Goal: Information Seeking & Learning: Find specific fact

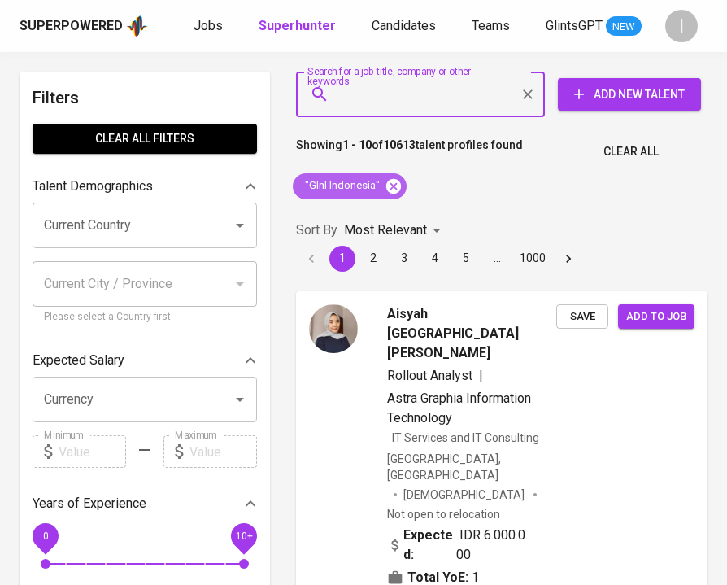
click at [390, 181] on icon at bounding box center [394, 185] width 15 height 15
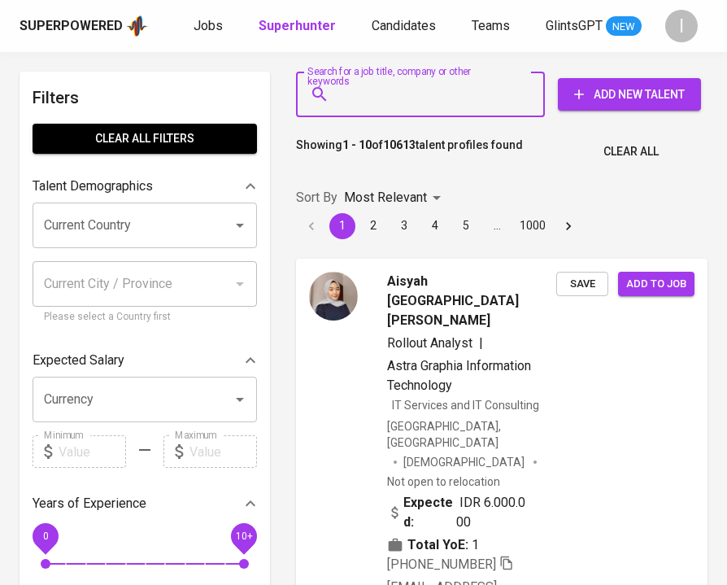
click at [415, 100] on input "Search for a job title, company or other keywords" at bounding box center [424, 94] width 177 height 31
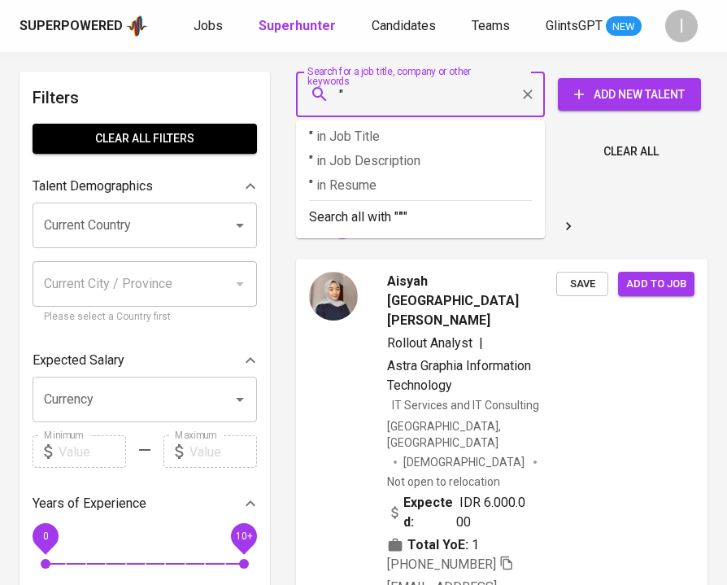
paste input "[PERSON_NAME]"
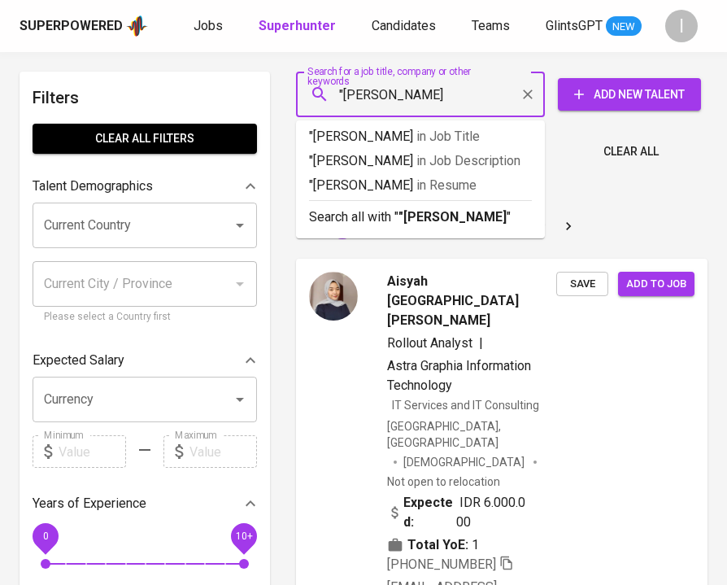
type input ""[PERSON_NAME]""
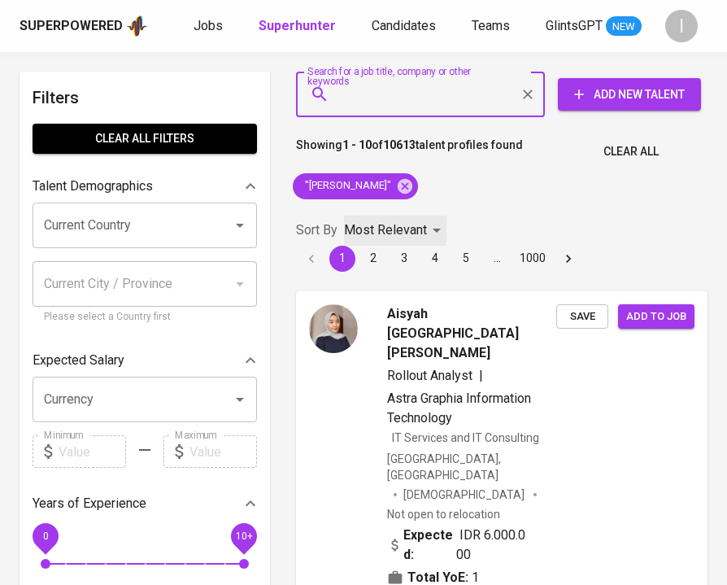
click at [393, 226] on p "Most Relevant" at bounding box center [385, 231] width 83 height 20
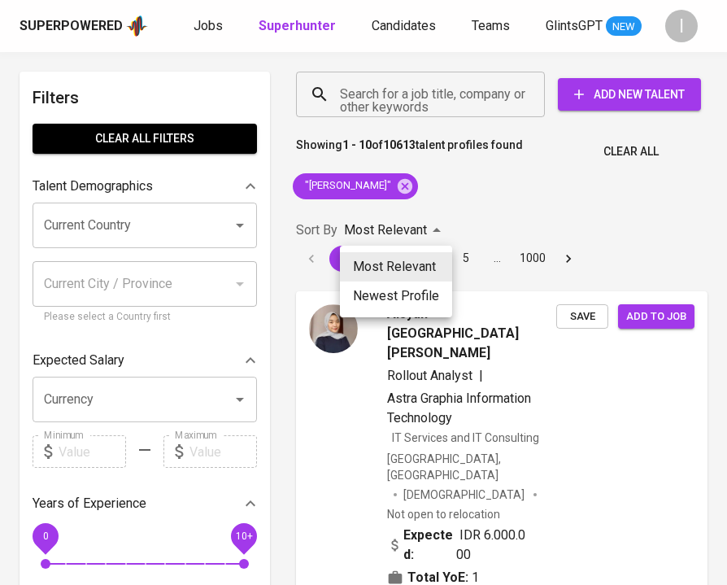
click at [512, 221] on div at bounding box center [363, 292] width 727 height 585
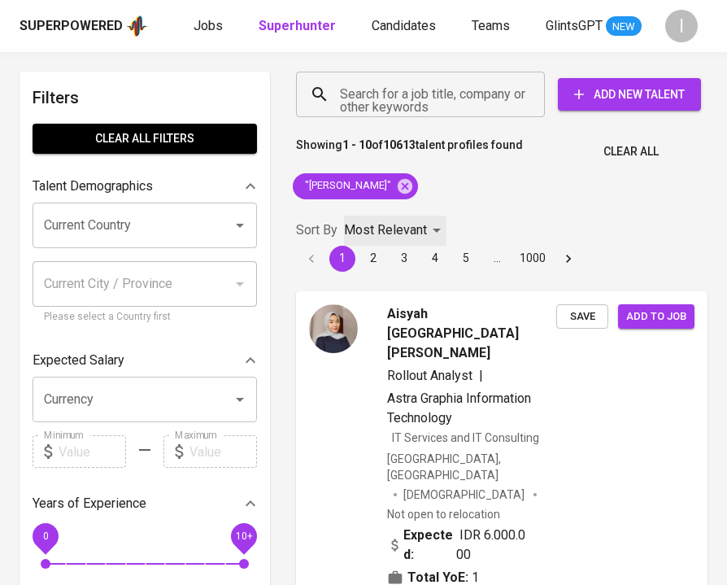
click at [404, 235] on p "Most Relevant" at bounding box center [385, 231] width 83 height 20
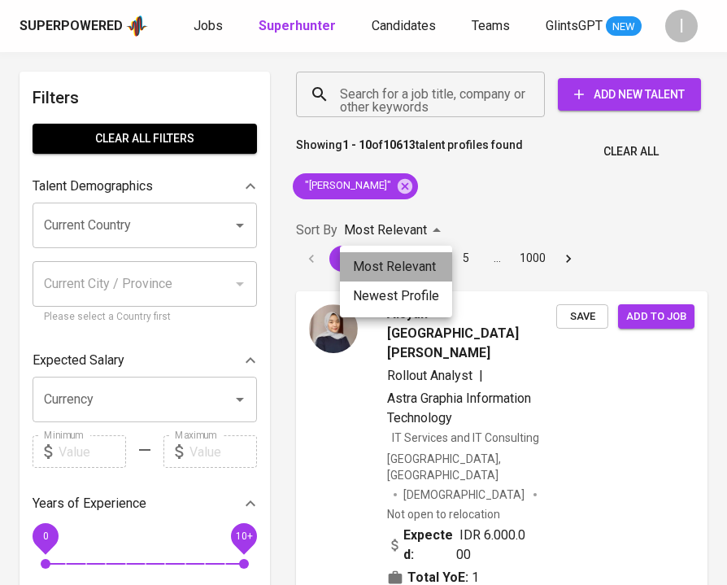
click at [404, 271] on li "Most Relevant" at bounding box center [396, 266] width 112 height 29
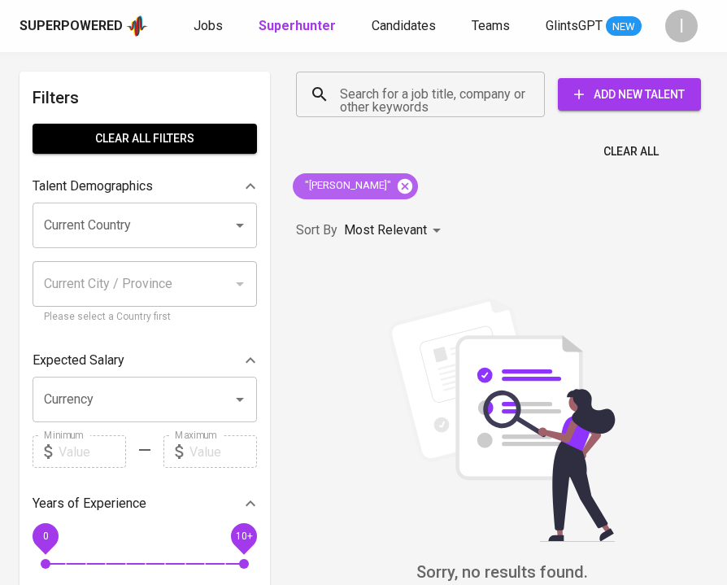
click at [413, 188] on icon at bounding box center [405, 185] width 15 height 15
